Goal: Contribute content: Add original content to the website for others to see

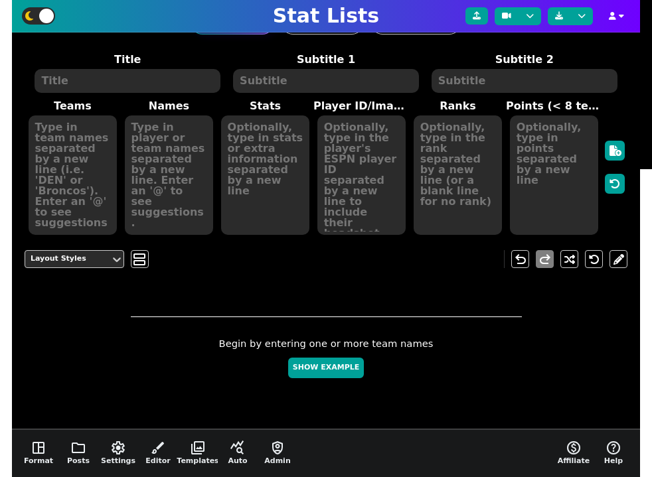
scroll to position [158, 0]
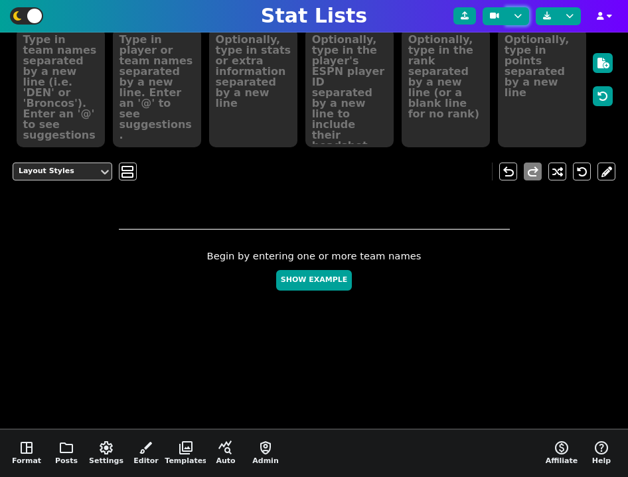
click at [519, 15] on button at bounding box center [517, 16] width 23 height 18
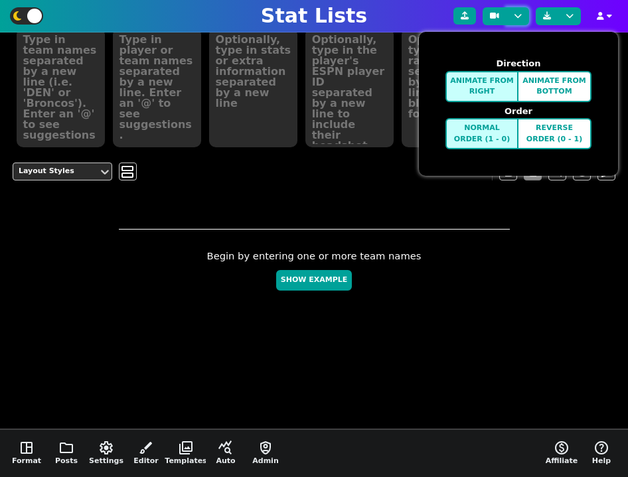
click at [519, 15] on button at bounding box center [517, 16] width 23 height 18
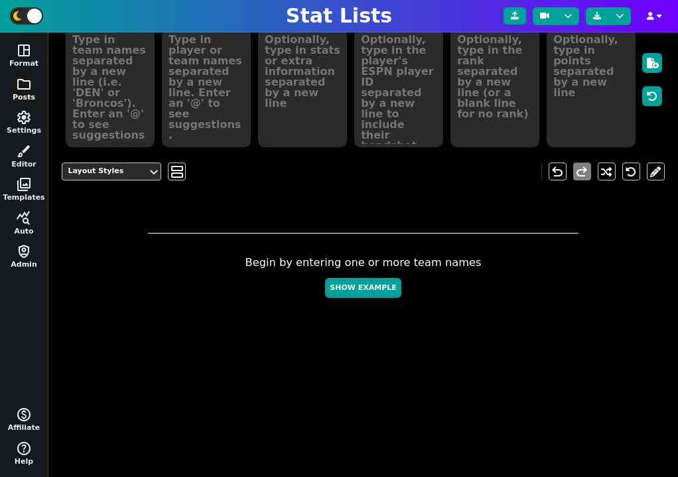
click at [27, 92] on button "folder Posts" at bounding box center [24, 90] width 48 height 34
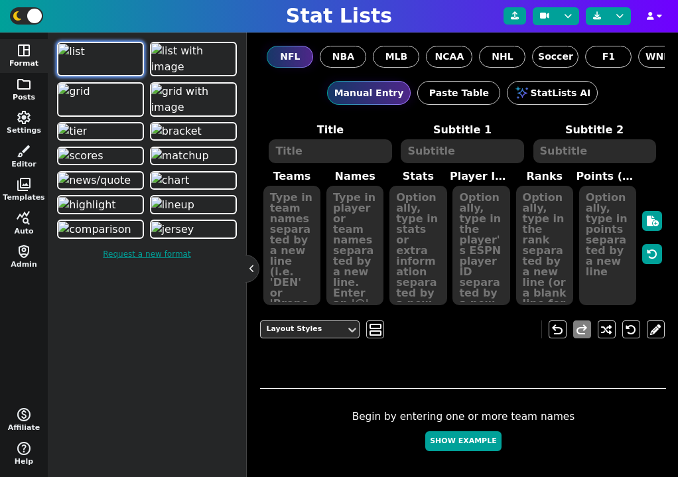
click at [24, 92] on button "folder Posts" at bounding box center [24, 90] width 48 height 34
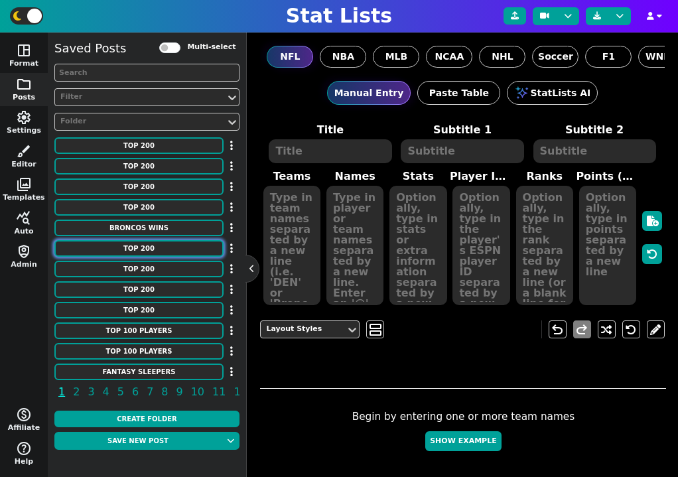
click at [164, 248] on button "TOP 200" at bounding box center [138, 248] width 169 height 17
type textarea "TOP 200"
type textarea "Draft Rankings According to Mike Clay (ESPN)"
type textarea "HOU NYG DEN HOU BAL NE CHI LAC ARI SF BAL GB LV NE WAS PIT MIA JAC HOU PIT DEN …"
type textarea "Nick Chubb Wan'Dale Robinson Marvin Mims Jr. Christian Kirk Rashod Bateman DeMa…"
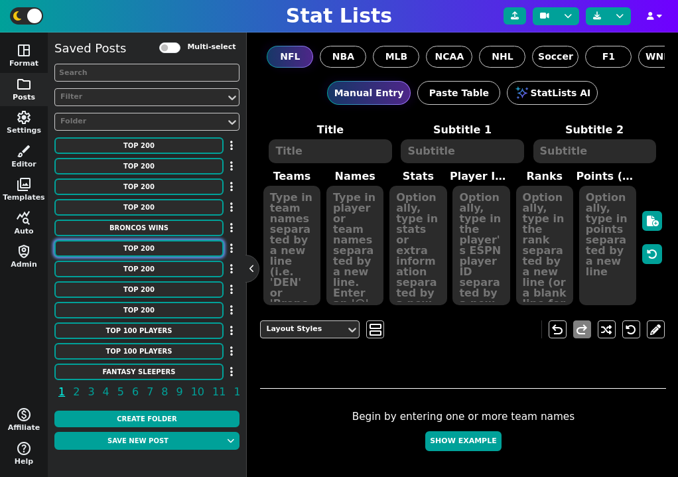
type textarea "RB54 WR60 WR61 WR62 WR63 WR64 WR65 WR66 WR67 RB55 RB56 RB57 WR68 WR69 TE18 TE19…"
type textarea "151 152 153 154 155 156 157 158 159 160 161 162 163 164 165 166 167 168 169 170…"
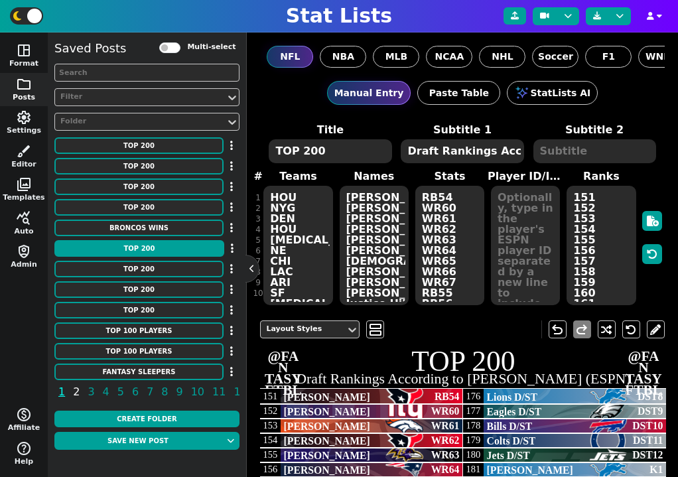
click at [75, 392] on span "2" at bounding box center [76, 391] width 11 height 17
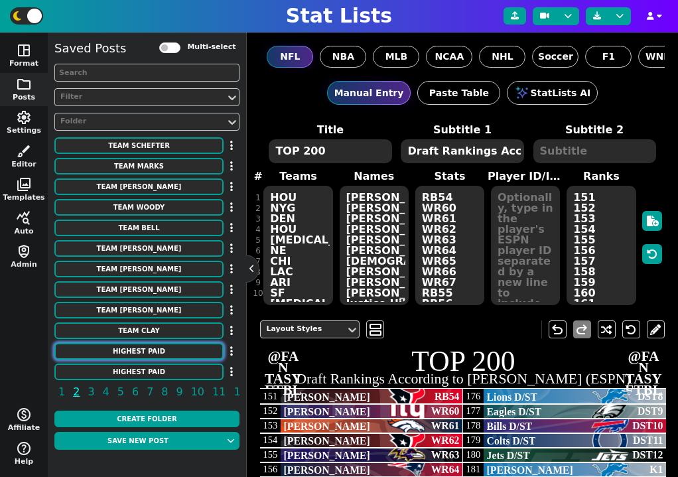
click at [133, 349] on button "HIGHEST PAID" at bounding box center [138, 351] width 169 height 17
type textarea "HIGHEST PAID"
type textarea "Interior D-line"
type textarea "Chiefs Patriots Broncos Ravens Lions Jets Panthers Titans Colts Giants Commande…"
type textarea "[PERSON_NAME] [PERSON_NAME] [PERSON_NAME] [PERSON_NAME] [PERSON_NAME] [PERSON_N…"
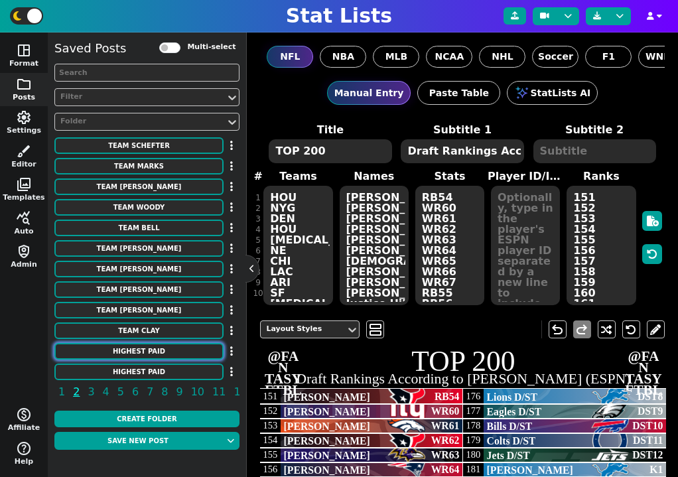
type textarea "31750000 26000000 25500000 24500000 24250000 24000000 24000000 23500000 2300000…"
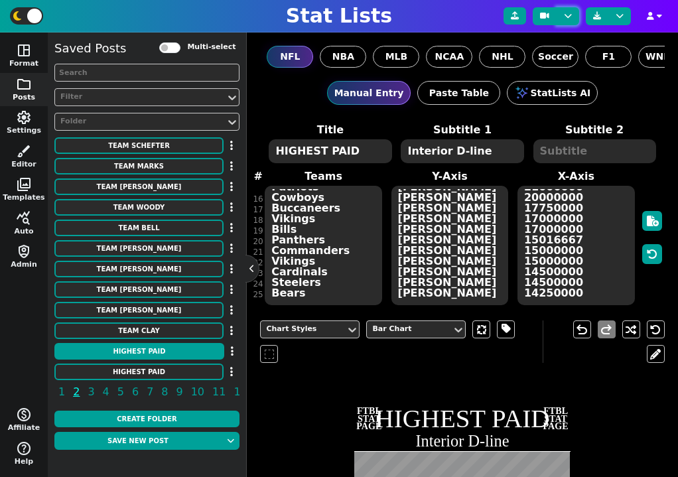
click at [567, 16] on button at bounding box center [568, 16] width 23 height 18
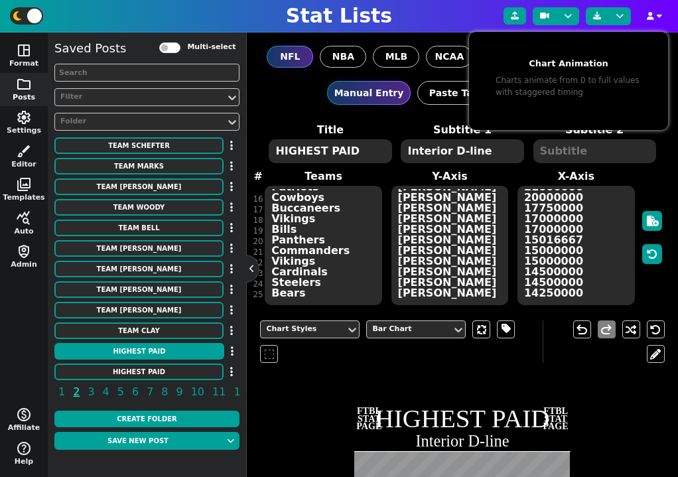
click at [644, 183] on div at bounding box center [652, 238] width 25 height 138
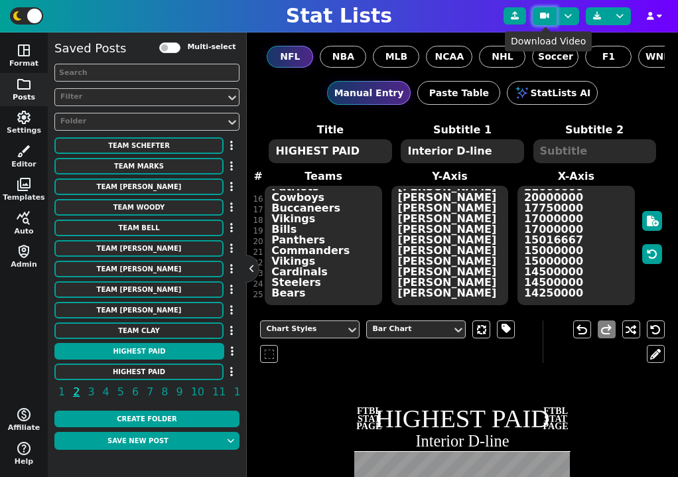
click at [543, 16] on icon at bounding box center [544, 16] width 9 height 8
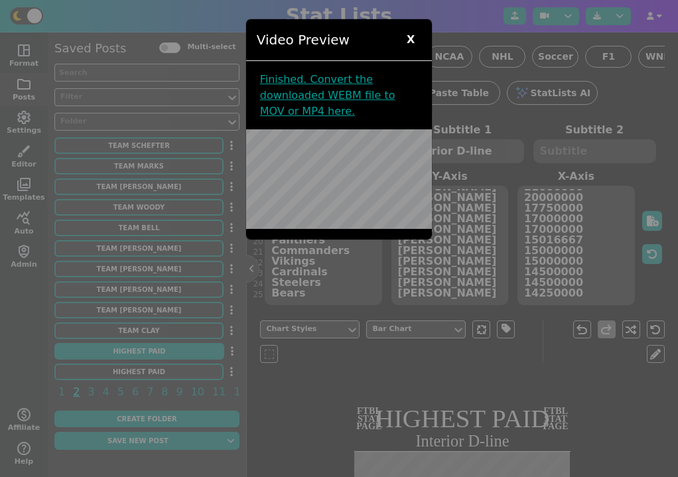
click at [413, 40] on span "X" at bounding box center [410, 40] width 21 height 20
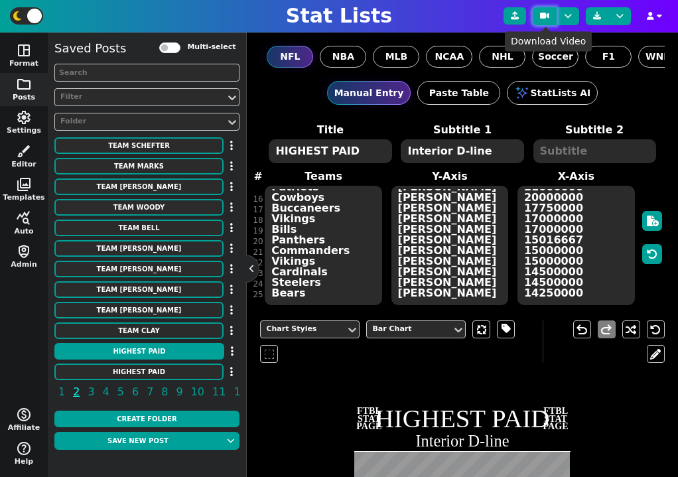
click at [547, 16] on icon at bounding box center [544, 16] width 9 height 8
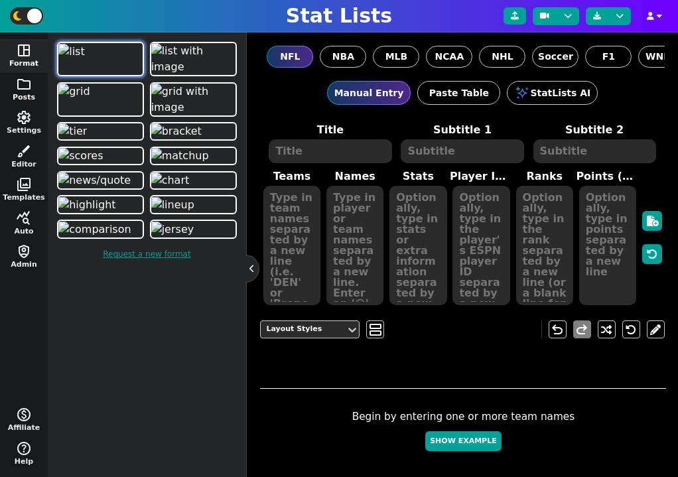
click at [27, 95] on button "folder Posts" at bounding box center [24, 90] width 48 height 34
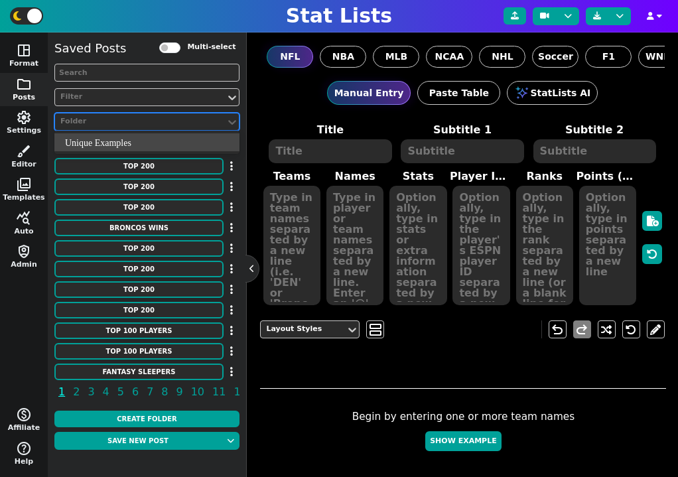
click at [121, 119] on div "Folder" at bounding box center [140, 121] width 160 height 11
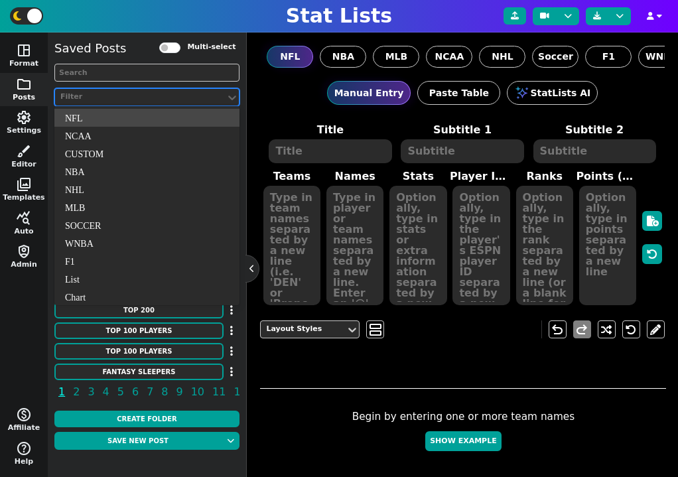
click at [114, 101] on div "Filter" at bounding box center [140, 97] width 160 height 11
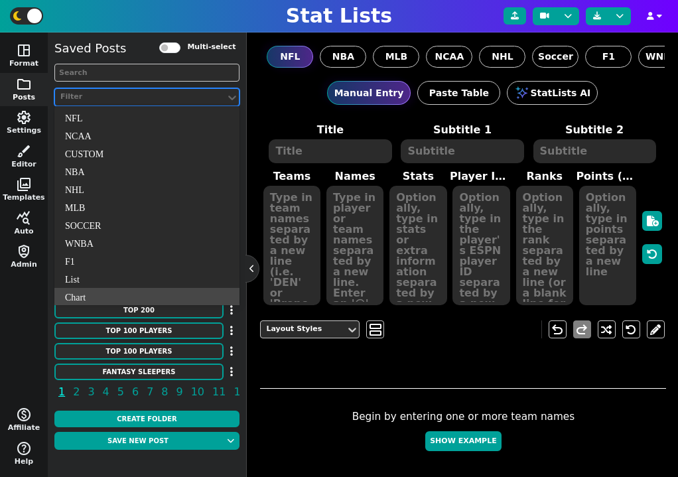
click at [92, 296] on div "Chart" at bounding box center [146, 297] width 185 height 18
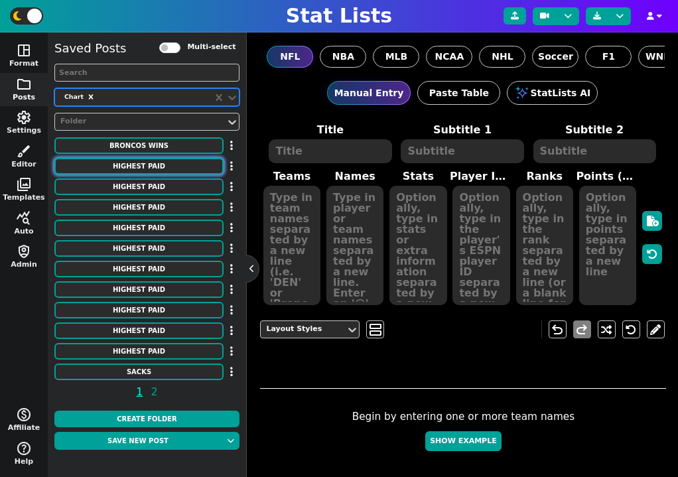
click at [157, 168] on button "HIGHEST PAID" at bounding box center [138, 166] width 169 height 17
type textarea "HIGHEST PAID"
type textarea "Interior D-line"
type textarea "Chiefs Patriots Broncos Ravens Lions Jets Panthers Titans Colts Giants Commande…"
type textarea "[PERSON_NAME] [PERSON_NAME] [PERSON_NAME] [PERSON_NAME] [PERSON_NAME] [PERSON_N…"
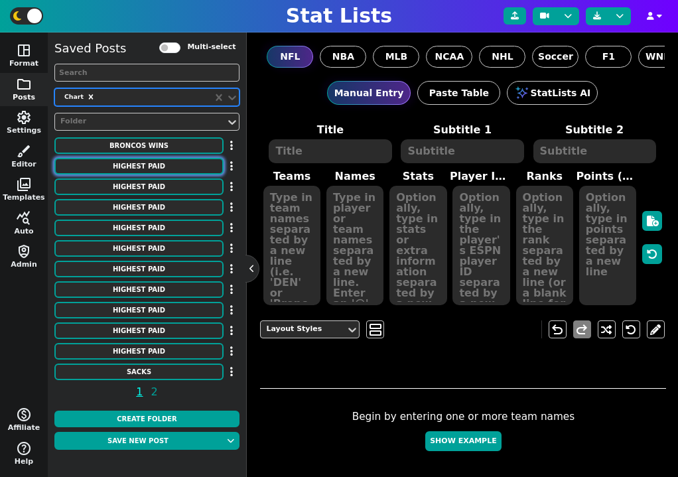
type textarea "31750000 26000000 25500000 24500000 24250000 24000000 24000000 23500000 2300000…"
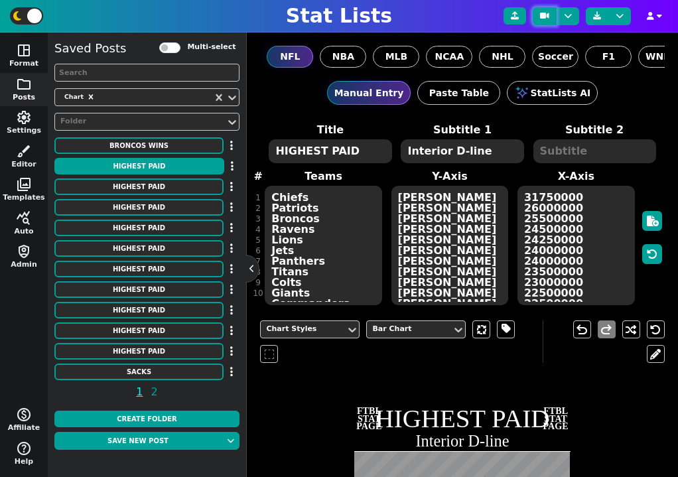
click at [545, 16] on icon at bounding box center [544, 16] width 9 height 8
